Goal: Find specific page/section

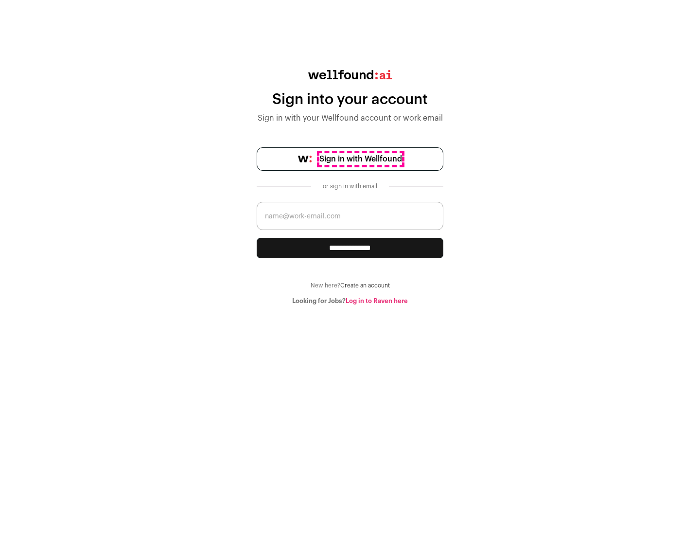
click at [360, 159] on span "Sign in with Wellfound" at bounding box center [361, 159] width 83 height 12
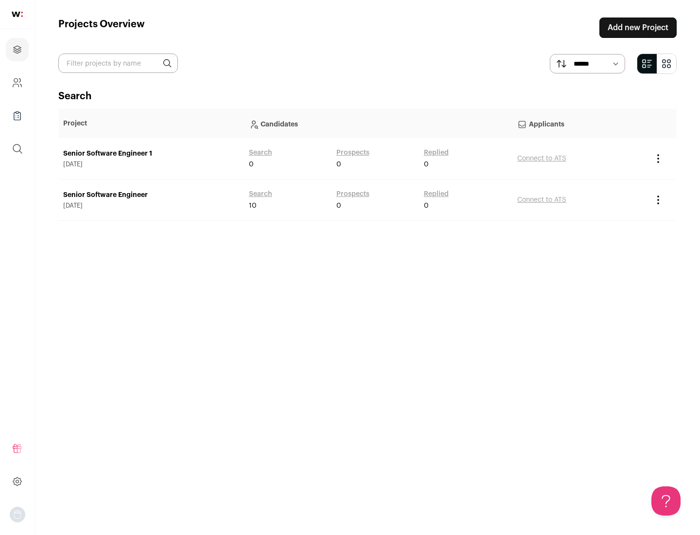
click at [151, 195] on link "Senior Software Engineer" at bounding box center [151, 195] width 176 height 10
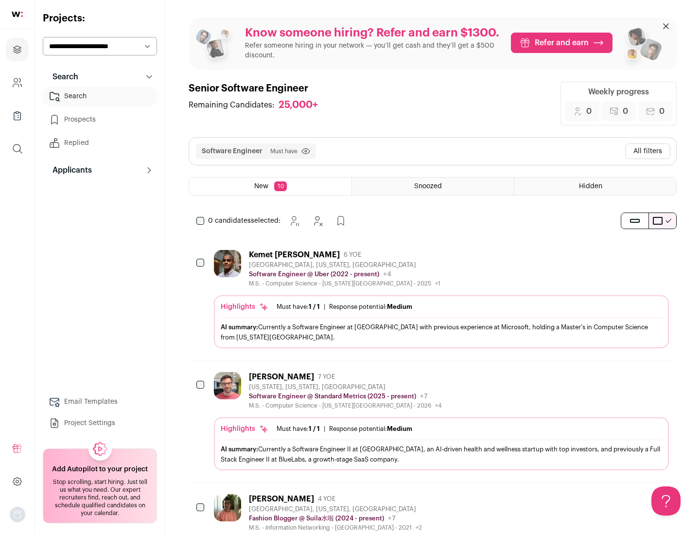
scroll to position [32, 0]
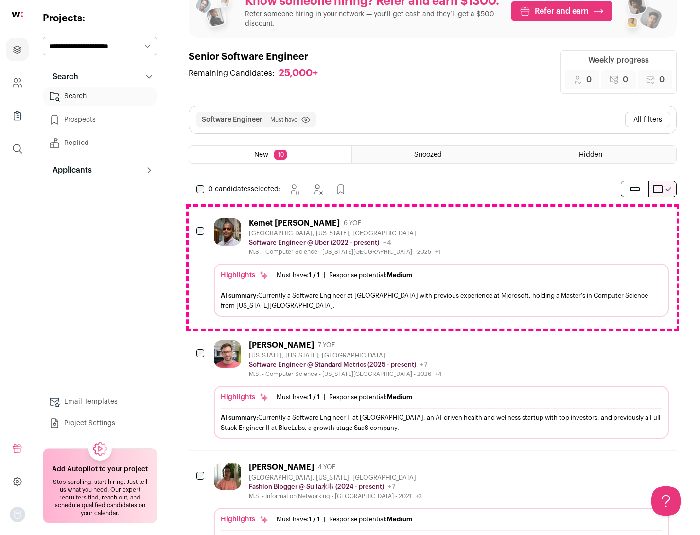
click at [433, 268] on div "Highlights Must have: 1 / 1 How many must haves have been fulfilled? | Response…" at bounding box center [441, 290] width 455 height 53
